Goal: Task Accomplishment & Management: Manage account settings

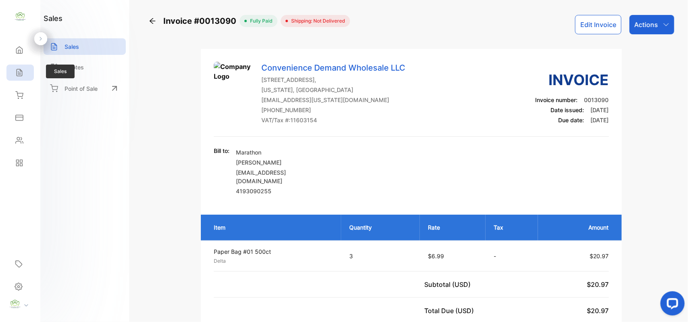
click at [19, 76] on icon at bounding box center [19, 73] width 8 height 8
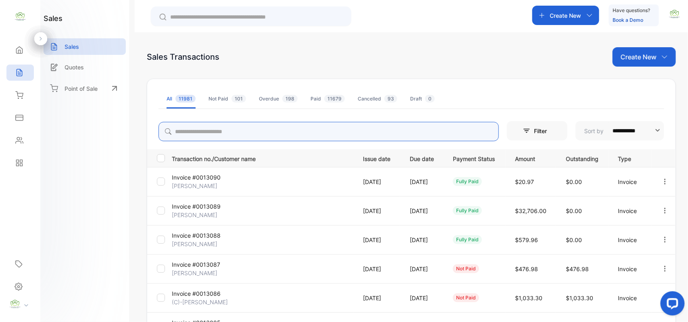
click at [247, 135] on input "search" at bounding box center [328, 131] width 340 height 19
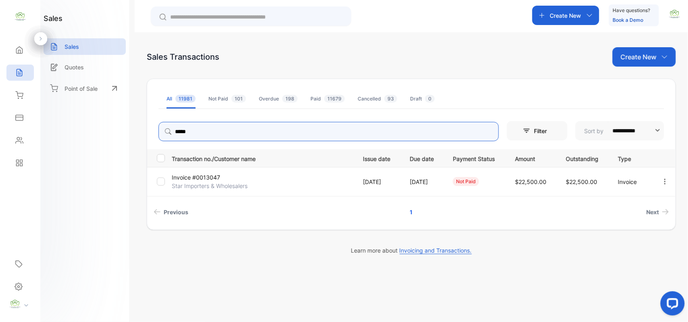
type input "*****"
click at [214, 181] on p "Invoice #0013047" at bounding box center [202, 177] width 60 height 8
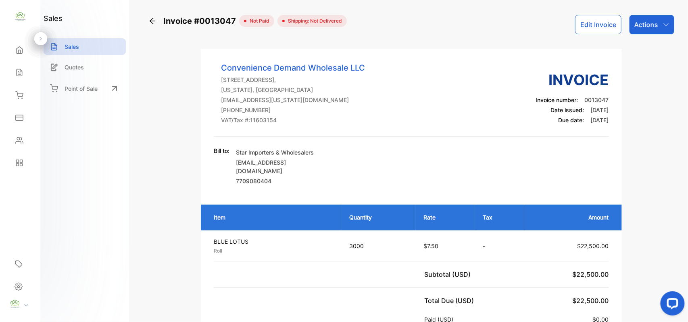
click at [594, 26] on button "Edit Invoice" at bounding box center [598, 24] width 46 height 19
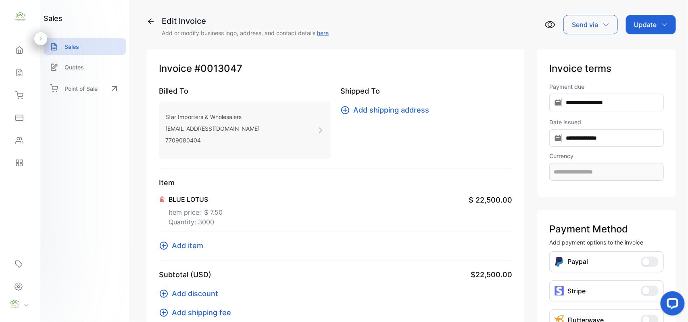
type input "**********"
click at [159, 196] on icon at bounding box center [162, 199] width 6 height 6
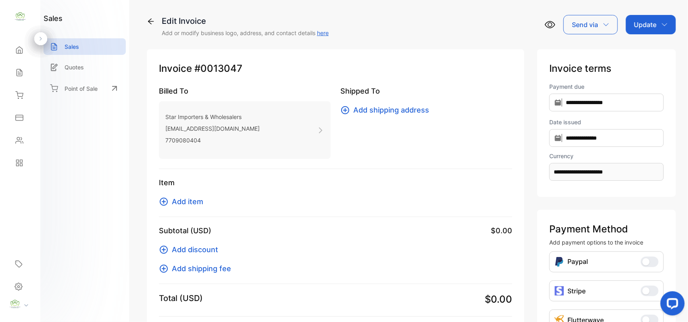
click at [200, 125] on p "[EMAIL_ADDRESS][DOMAIN_NAME]" at bounding box center [212, 129] width 94 height 12
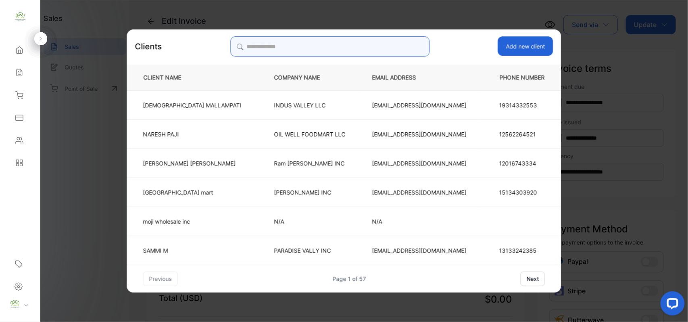
click at [319, 47] on input "search" at bounding box center [329, 46] width 199 height 20
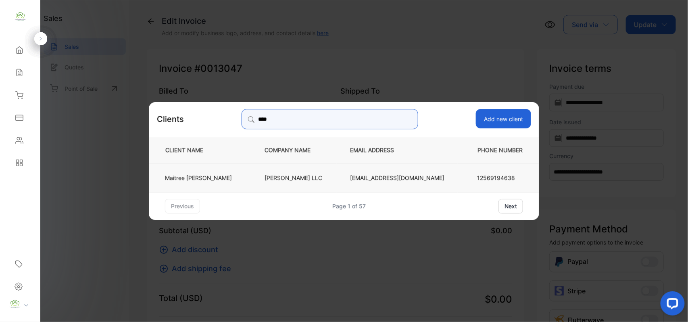
type input "****"
click at [287, 177] on p "[PERSON_NAME] LLC" at bounding box center [293, 177] width 59 height 8
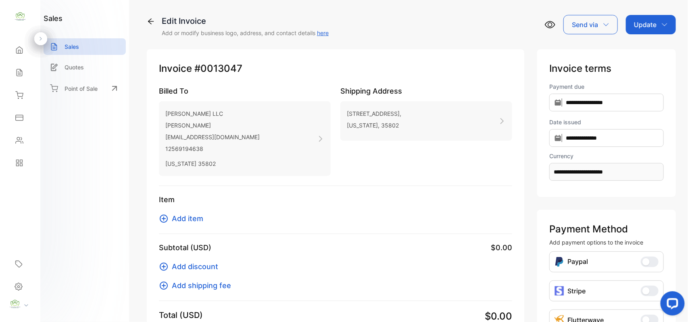
click at [193, 215] on span "Add item" at bounding box center [187, 218] width 31 height 11
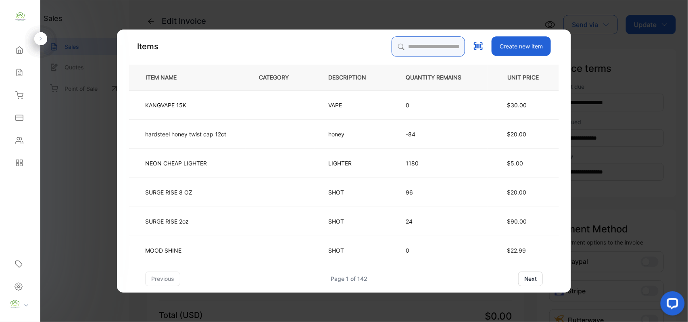
click at [426, 41] on input "search" at bounding box center [427, 46] width 73 height 20
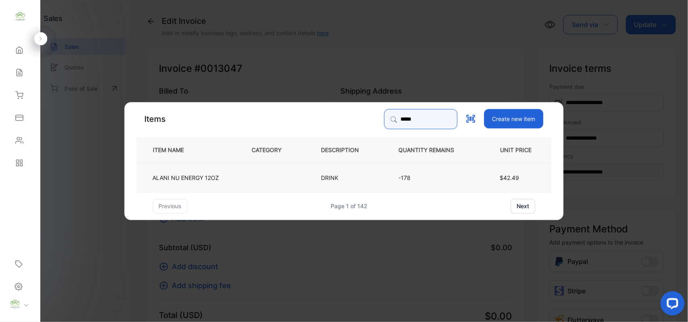
type input "*****"
click at [195, 184] on td "ALANI NU ENERGY 12OZ" at bounding box center [188, 176] width 102 height 29
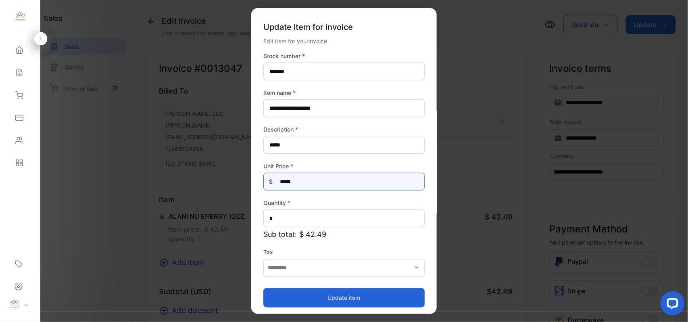
click at [320, 183] on Price-inputprice "*****" at bounding box center [343, 181] width 161 height 18
type Price-inputprice "*"
type Price-inputprice "**"
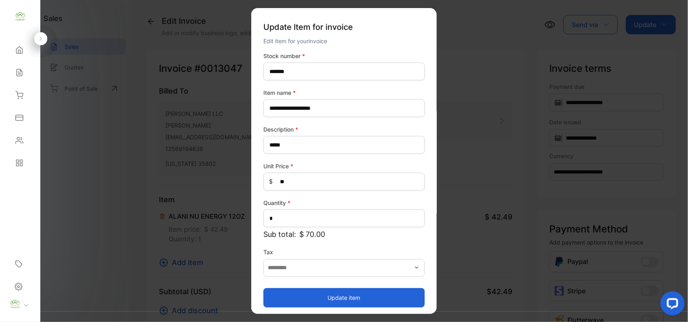
click at [351, 297] on button "Update item" at bounding box center [343, 296] width 161 height 19
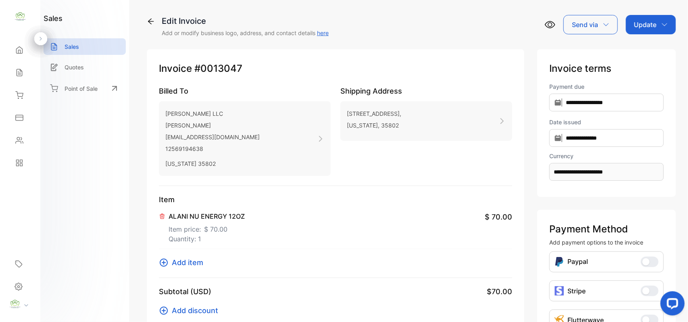
drag, startPoint x: 648, startPoint y: 19, endPoint x: 645, endPoint y: 26, distance: 7.2
click at [648, 20] on p "Update" at bounding box center [645, 25] width 23 height 10
click at [636, 54] on div "Invoice" at bounding box center [652, 51] width 46 height 16
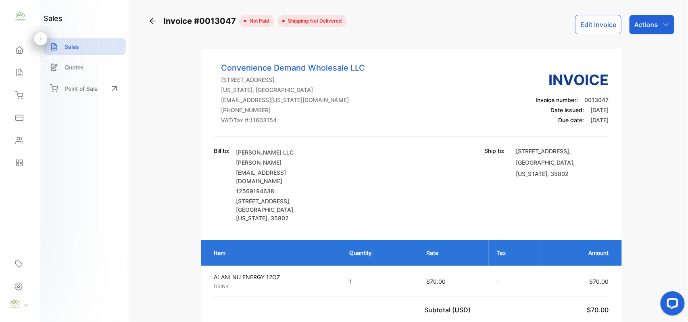
click at [649, 26] on p "Actions" at bounding box center [646, 25] width 24 height 10
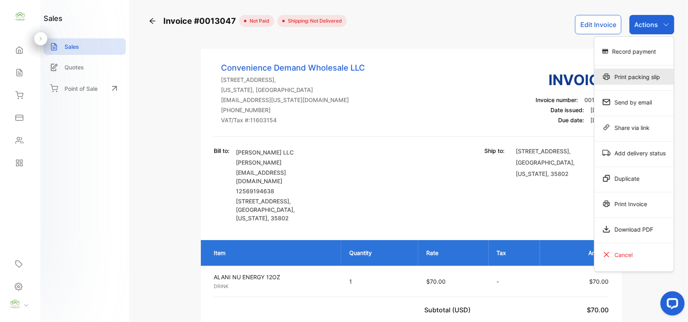
click at [642, 75] on div "Print packing slip" at bounding box center [633, 77] width 79 height 16
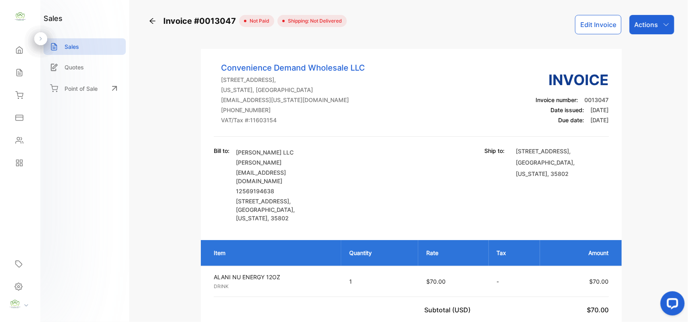
click at [15, 139] on icon at bounding box center [19, 140] width 8 height 8
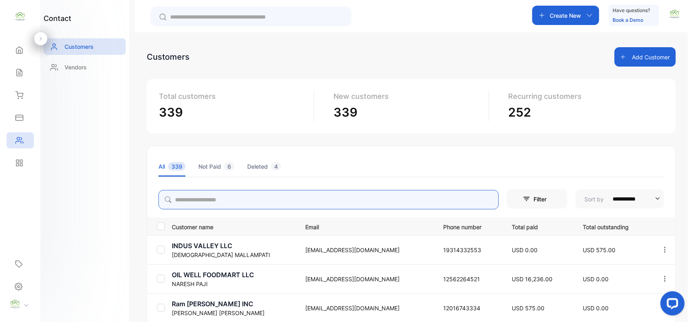
click at [260, 204] on input "search" at bounding box center [328, 199] width 340 height 19
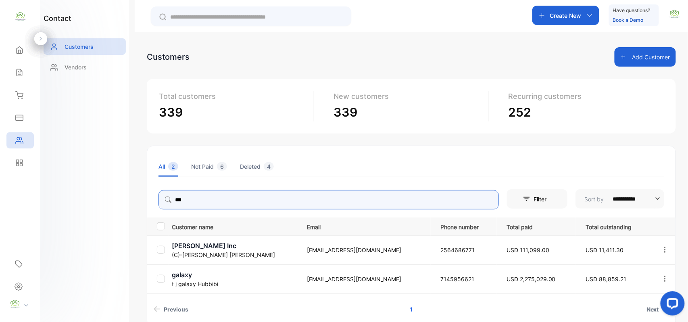
type input "***"
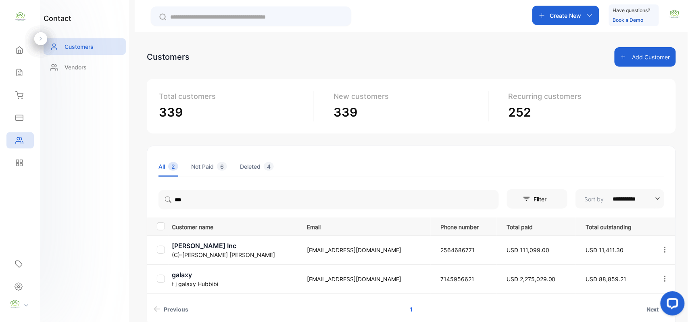
drag, startPoint x: 111, startPoint y: 213, endPoint x: 125, endPoint y: 225, distance: 17.7
click at [114, 216] on div "contact Customers Vendors" at bounding box center [84, 161] width 89 height 322
click at [201, 276] on p "galaxy" at bounding box center [234, 275] width 125 height 10
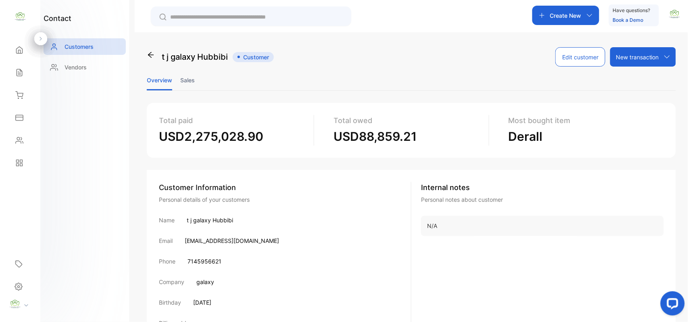
drag, startPoint x: 195, startPoint y: 76, endPoint x: 184, endPoint y: 84, distance: 14.1
click at [187, 82] on ul "Overview Sales" at bounding box center [411, 80] width 529 height 21
click at [184, 84] on li "Sales" at bounding box center [187, 80] width 15 height 21
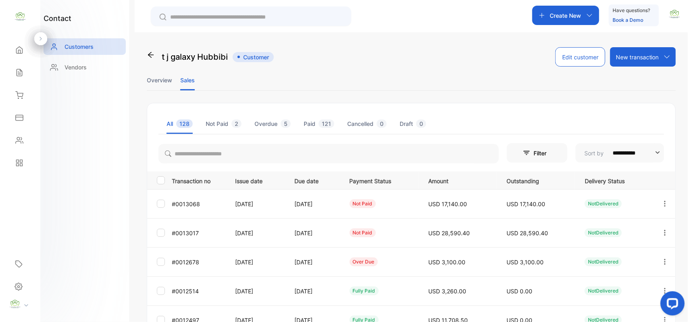
click at [665, 202] on icon "button" at bounding box center [664, 203] width 7 height 7
click at [634, 222] on div "View" at bounding box center [628, 228] width 91 height 16
click at [663, 234] on icon "button" at bounding box center [664, 232] width 7 height 7
click at [615, 258] on div "View" at bounding box center [628, 257] width 91 height 16
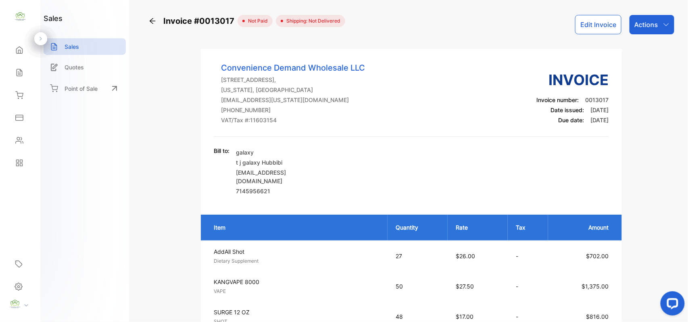
click at [607, 20] on button "Edit Invoice" at bounding box center [598, 24] width 46 height 19
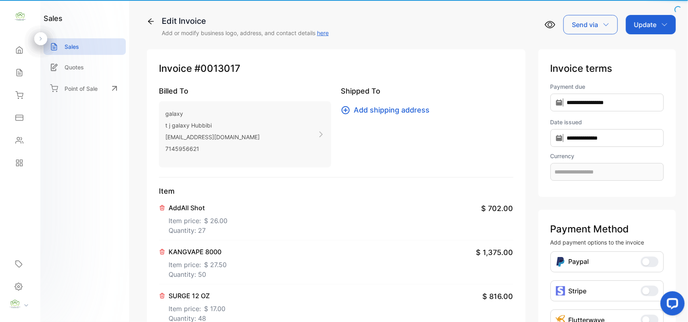
type input "**********"
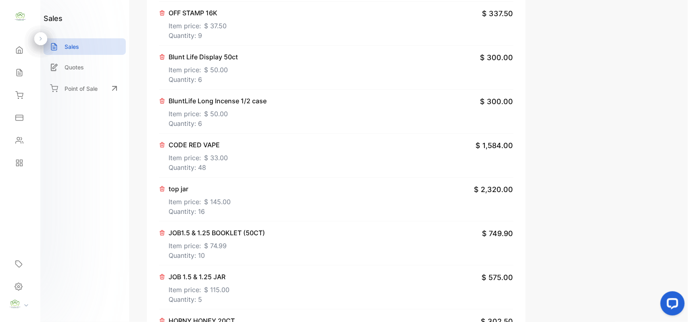
scroll to position [1128, 0]
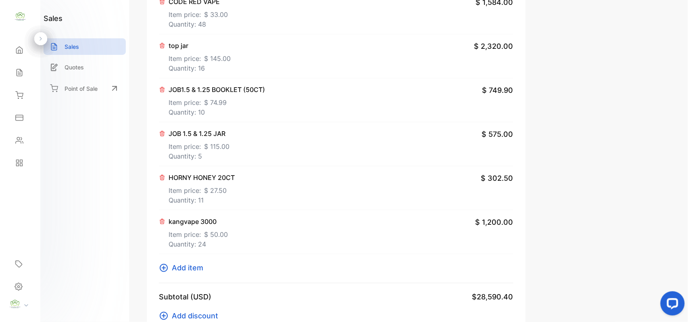
click at [163, 181] on icon at bounding box center [162, 177] width 6 height 6
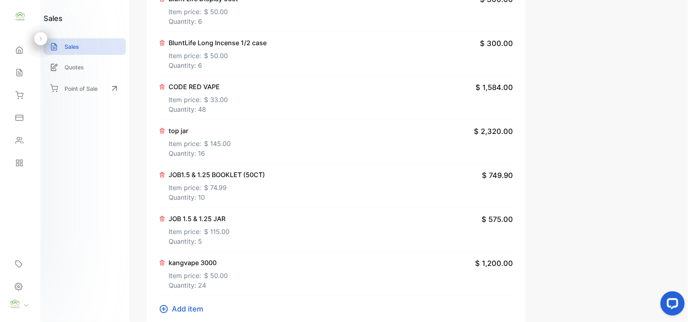
scroll to position [1003, 0]
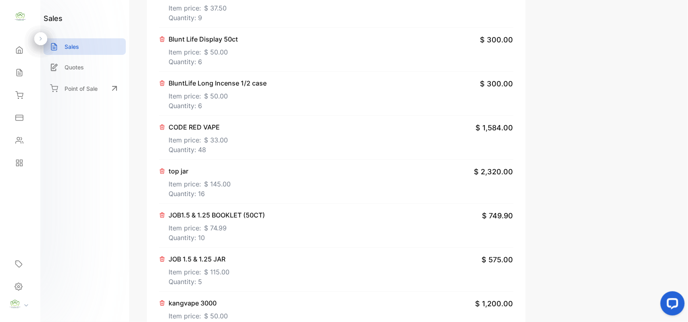
click at [162, 130] on icon at bounding box center [162, 127] width 6 height 6
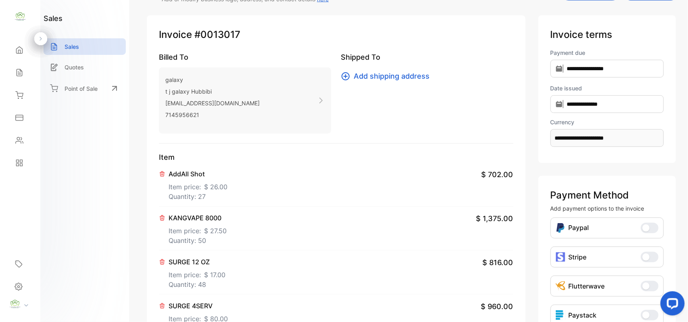
scroll to position [0, 0]
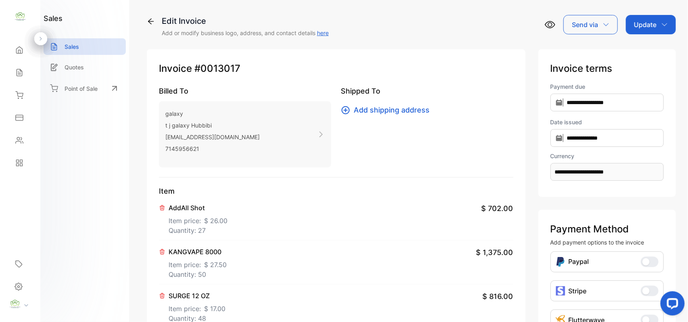
click at [644, 23] on p "Update" at bounding box center [645, 25] width 23 height 10
click at [645, 49] on div "Invoice" at bounding box center [652, 51] width 46 height 16
